Goal: Use online tool/utility: Utilize a website feature to perform a specific function

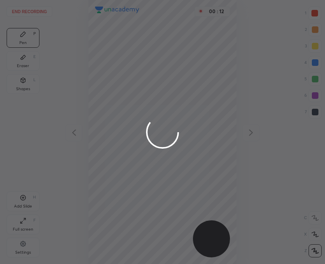
scroll to position [264, 194]
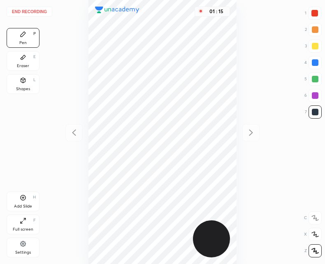
click at [16, 205] on div "Add Slide" at bounding box center [23, 206] width 18 height 4
click at [74, 131] on icon at bounding box center [74, 133] width 10 height 10
click at [29, 200] on div "Add Slide H" at bounding box center [23, 201] width 33 height 20
click at [259, 135] on div at bounding box center [251, 132] width 17 height 17
click at [69, 132] on div at bounding box center [73, 132] width 17 height 17
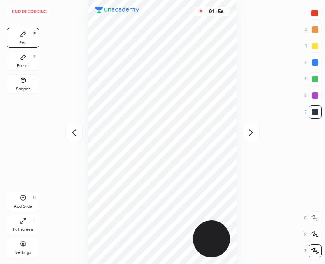
click at [21, 203] on div "Add Slide H" at bounding box center [23, 201] width 33 height 20
click at [25, 84] on div "Shapes L" at bounding box center [23, 84] width 33 height 20
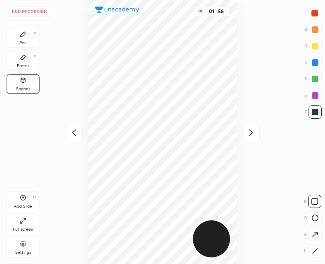
click at [312, 239] on div at bounding box center [315, 234] width 13 height 13
click at [315, 248] on icon at bounding box center [315, 251] width 6 height 6
click at [71, 135] on icon at bounding box center [74, 133] width 10 height 10
click at [80, 134] on div at bounding box center [73, 132] width 17 height 17
click at [250, 129] on icon at bounding box center [251, 133] width 10 height 10
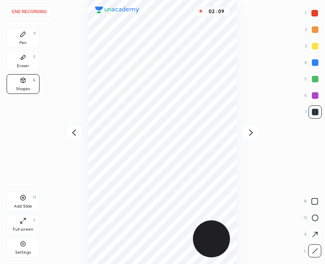
click at [26, 34] on icon at bounding box center [23, 34] width 7 height 7
click at [71, 136] on icon at bounding box center [74, 133] width 10 height 10
click at [253, 132] on icon at bounding box center [251, 133] width 10 height 10
click at [252, 134] on icon at bounding box center [251, 133] width 10 height 10
click at [254, 135] on icon at bounding box center [251, 133] width 10 height 10
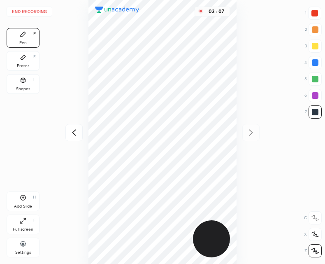
click at [75, 135] on icon at bounding box center [74, 133] width 10 height 10
click at [74, 128] on icon at bounding box center [74, 133] width 10 height 10
click at [252, 134] on icon at bounding box center [251, 133] width 10 height 10
click at [77, 134] on icon at bounding box center [74, 133] width 10 height 10
click at [250, 132] on icon at bounding box center [251, 133] width 10 height 10
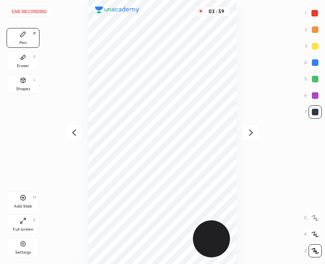
click at [82, 125] on div "03 : 59" at bounding box center [163, 132] width 194 height 264
click at [71, 128] on icon at bounding box center [74, 133] width 10 height 10
click at [254, 135] on icon at bounding box center [251, 133] width 10 height 10
click at [79, 137] on div at bounding box center [73, 132] width 17 height 17
click at [249, 135] on icon at bounding box center [251, 133] width 10 height 10
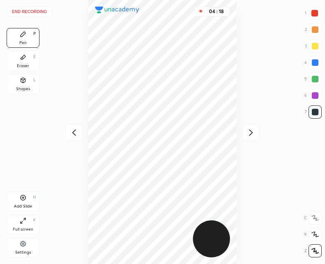
click at [68, 133] on div at bounding box center [73, 132] width 17 height 17
click at [260, 139] on div "End recording 1 2 3 4 5 6 7 R O A L C X Z Erase all C X Z Pen P Eraser E Shapes…" at bounding box center [162, 132] width 325 height 264
click at [251, 135] on icon at bounding box center [251, 133] width 10 height 10
click at [71, 139] on div at bounding box center [73, 132] width 17 height 17
click at [253, 135] on icon at bounding box center [251, 133] width 10 height 10
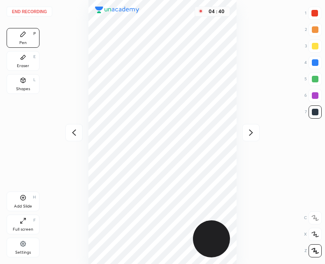
click at [75, 131] on icon at bounding box center [74, 133] width 10 height 10
click at [256, 119] on div "04 : 42" at bounding box center [163, 132] width 194 height 264
click at [256, 129] on icon at bounding box center [251, 133] width 10 height 10
click at [26, 202] on div "Add Slide H" at bounding box center [23, 201] width 33 height 20
click at [33, 9] on button "End recording" at bounding box center [30, 12] width 46 height 10
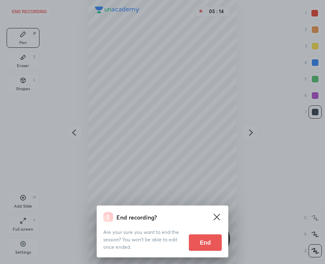
click at [204, 245] on button "End" at bounding box center [205, 242] width 33 height 16
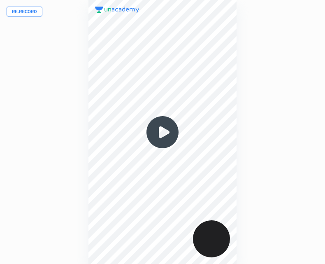
click at [152, 102] on div at bounding box center [163, 132] width 149 height 264
click at [6, 125] on div "Re-record 00 : 00" at bounding box center [162, 132] width 325 height 264
